Goal: Task Accomplishment & Management: Use online tool/utility

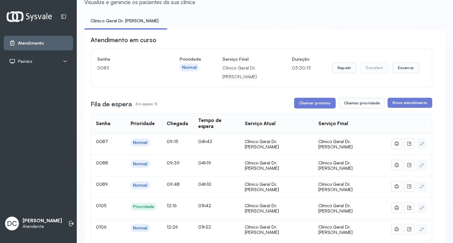
scroll to position [63, 0]
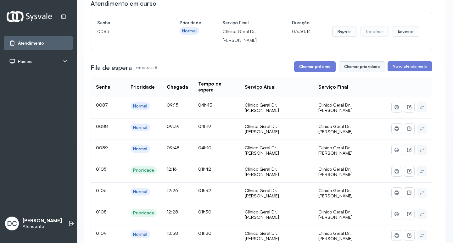
click at [344, 68] on button "Chamar prioridade" at bounding box center [361, 66] width 47 height 11
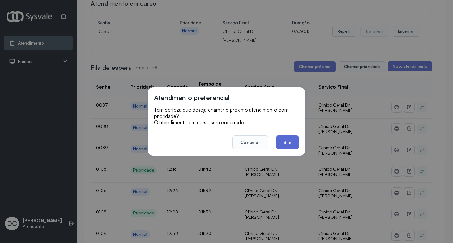
click at [288, 143] on button "Sim" at bounding box center [287, 142] width 23 height 14
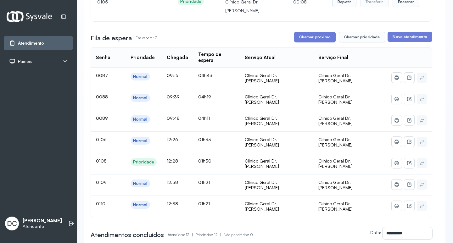
scroll to position [126, 0]
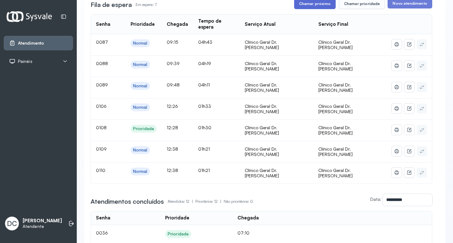
click at [313, 4] on button "Chamar próximo" at bounding box center [314, 3] width 41 height 11
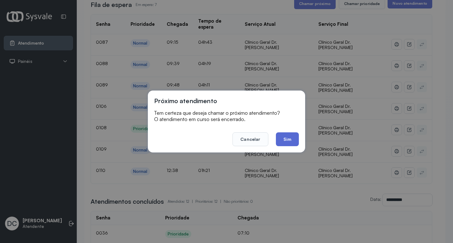
click at [279, 141] on button "Sim" at bounding box center [287, 139] width 23 height 14
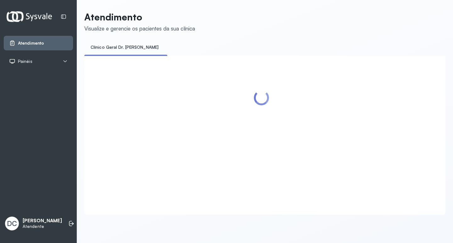
scroll to position [0, 0]
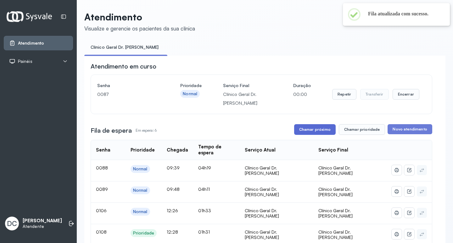
click at [311, 131] on button "Chamar próximo" at bounding box center [314, 129] width 41 height 11
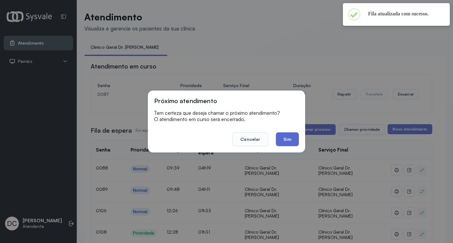
click at [292, 137] on button "Sim" at bounding box center [287, 139] width 23 height 14
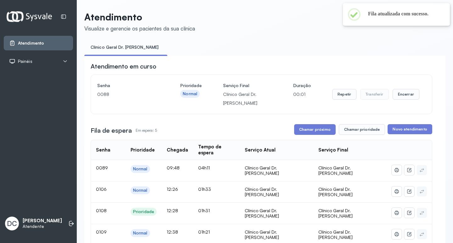
click at [314, 129] on button "Chamar próximo" at bounding box center [314, 129] width 41 height 11
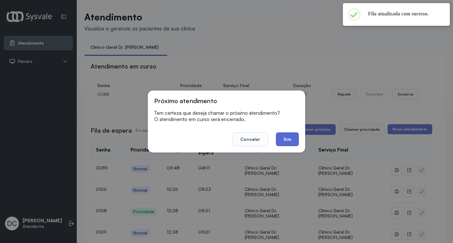
click at [283, 142] on button "Sim" at bounding box center [287, 139] width 23 height 14
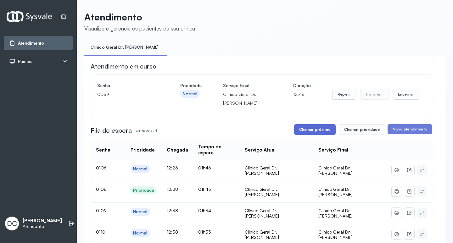
click at [320, 131] on button "Chamar próximo" at bounding box center [314, 129] width 41 height 11
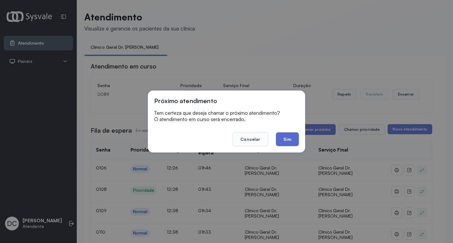
click at [282, 142] on button "Sim" at bounding box center [287, 139] width 23 height 14
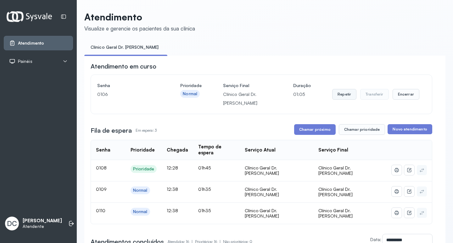
click at [338, 96] on button "Repetir" at bounding box center [344, 94] width 24 height 11
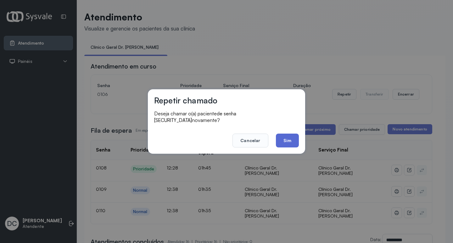
click at [293, 134] on button "Sim" at bounding box center [287, 141] width 23 height 14
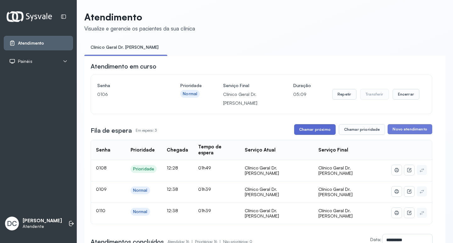
click at [318, 130] on button "Chamar próximo" at bounding box center [314, 129] width 41 height 11
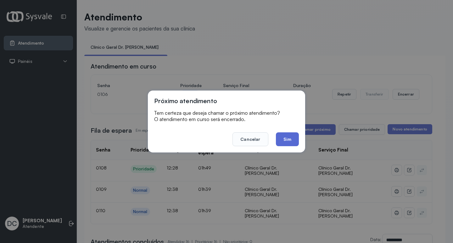
click at [290, 140] on button "Sim" at bounding box center [287, 139] width 23 height 14
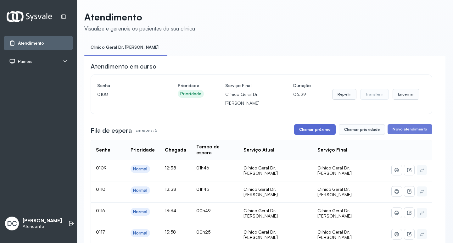
click at [318, 130] on button "Chamar próximo" at bounding box center [314, 129] width 41 height 11
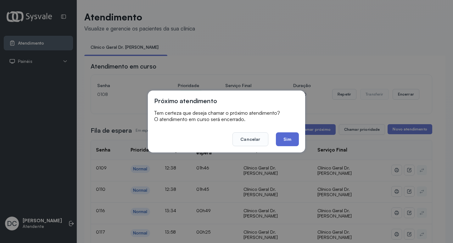
click at [294, 137] on button "Sim" at bounding box center [287, 139] width 23 height 14
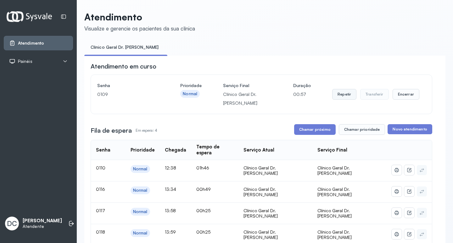
click at [338, 97] on button "Repetir" at bounding box center [344, 94] width 24 height 11
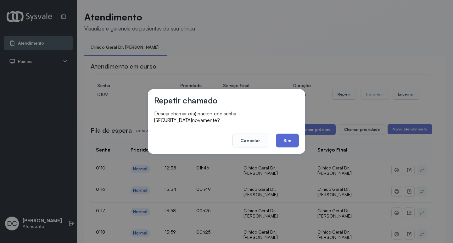
click at [291, 138] on button "Sim" at bounding box center [287, 141] width 23 height 14
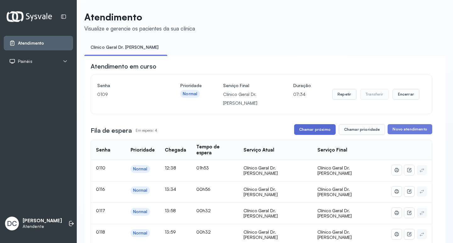
click at [316, 126] on button "Chamar próximo" at bounding box center [314, 129] width 41 height 11
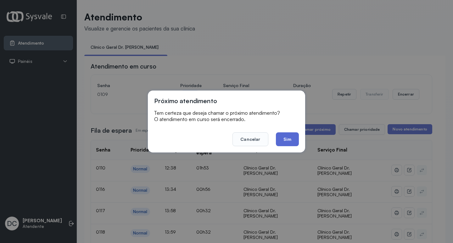
click at [287, 141] on button "Sim" at bounding box center [287, 139] width 23 height 14
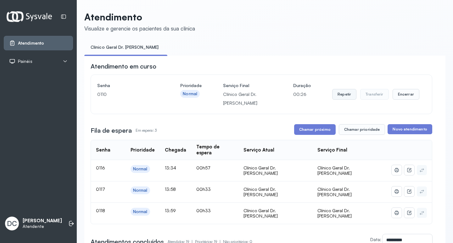
click at [337, 95] on button "Repetir" at bounding box center [344, 94] width 24 height 11
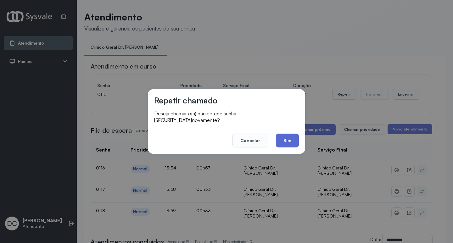
click at [295, 134] on button "Sim" at bounding box center [287, 141] width 23 height 14
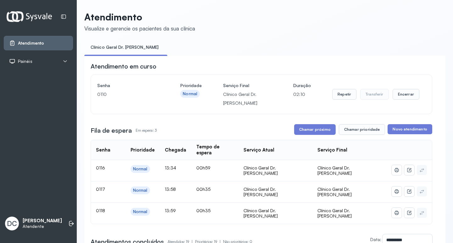
click at [295, 134] on button "Chamar próximo" at bounding box center [314, 129] width 41 height 11
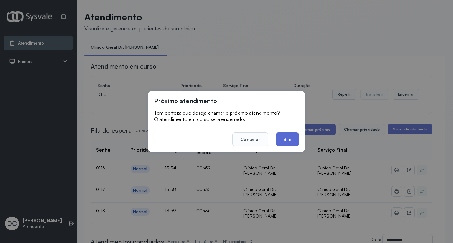
click at [290, 138] on button "Sim" at bounding box center [287, 139] width 23 height 14
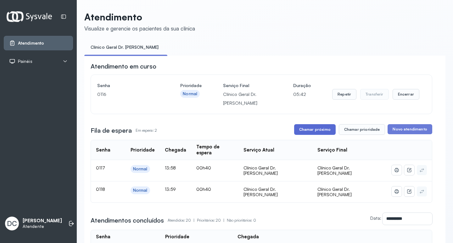
click at [303, 131] on button "Chamar próximo" at bounding box center [314, 129] width 41 height 11
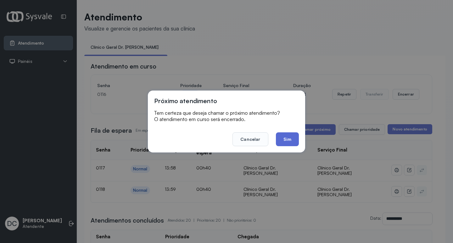
click at [288, 141] on button "Sim" at bounding box center [287, 139] width 23 height 14
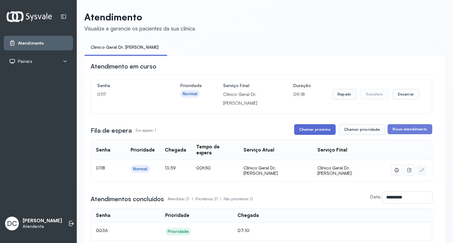
click at [318, 129] on button "Chamar próximo" at bounding box center [314, 129] width 41 height 11
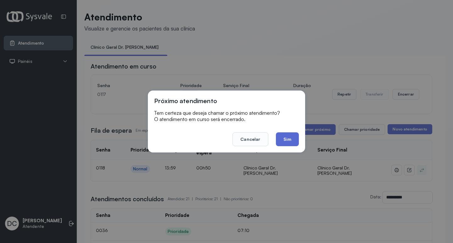
click at [289, 138] on button "Sim" at bounding box center [287, 139] width 23 height 14
